Goal: Transaction & Acquisition: Purchase product/service

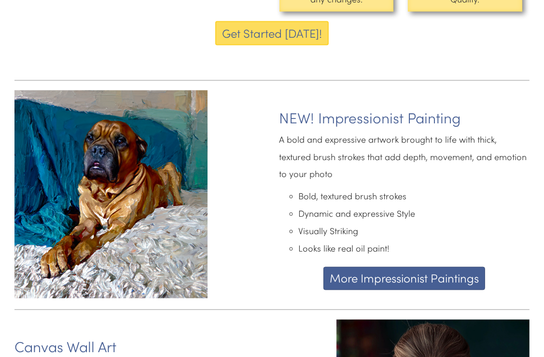
scroll to position [1192, 0]
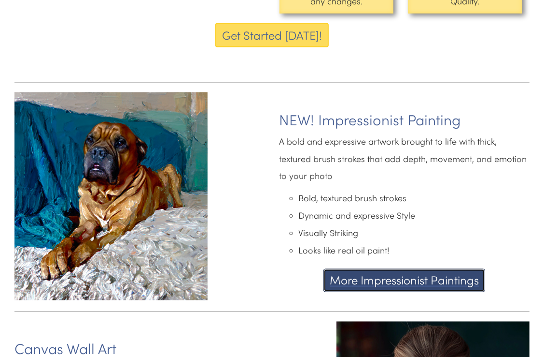
click at [403, 276] on button "More Impressionist Paintings" at bounding box center [405, 280] width 162 height 23
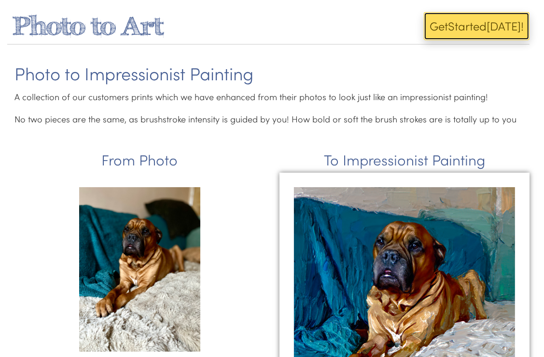
click at [489, 28] on button "Get Start ed Today!" at bounding box center [477, 26] width 106 height 28
